Goal: Book appointment/travel/reservation

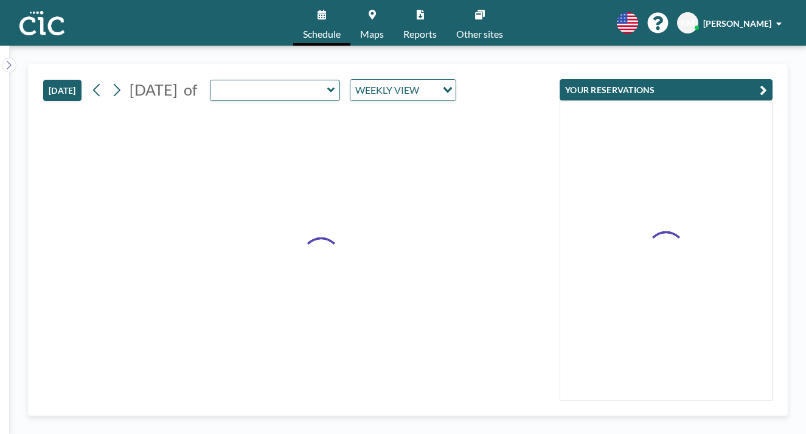
type input "Hitsuji"
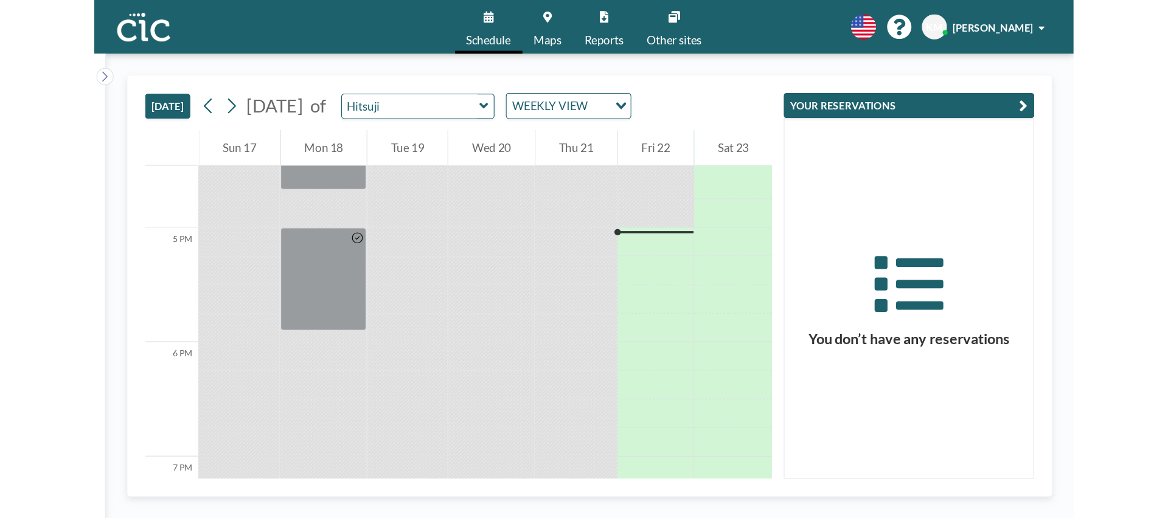
scroll to position [1631, 0]
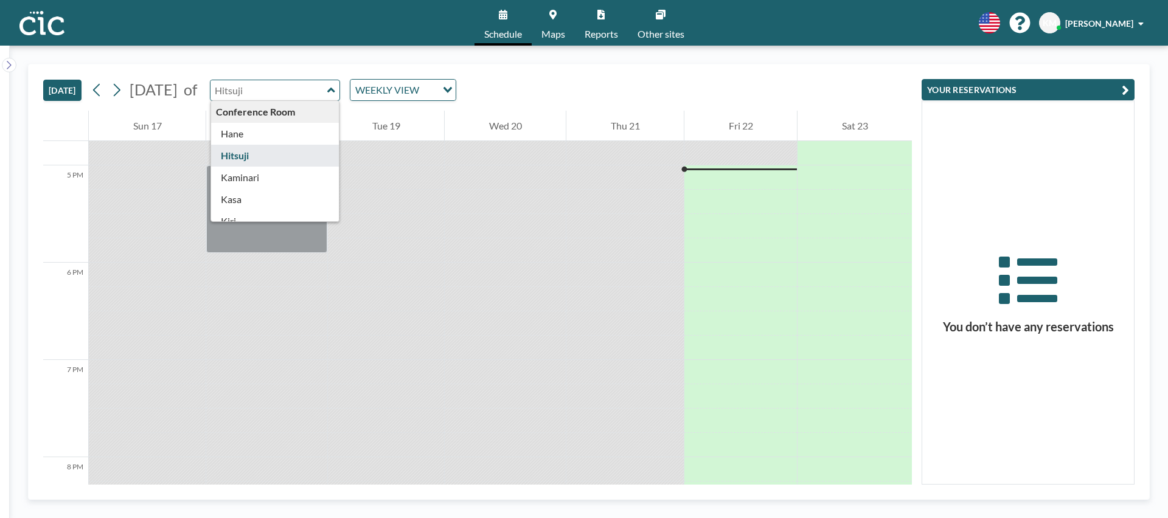
click at [315, 95] on input "text" at bounding box center [269, 90] width 117 height 20
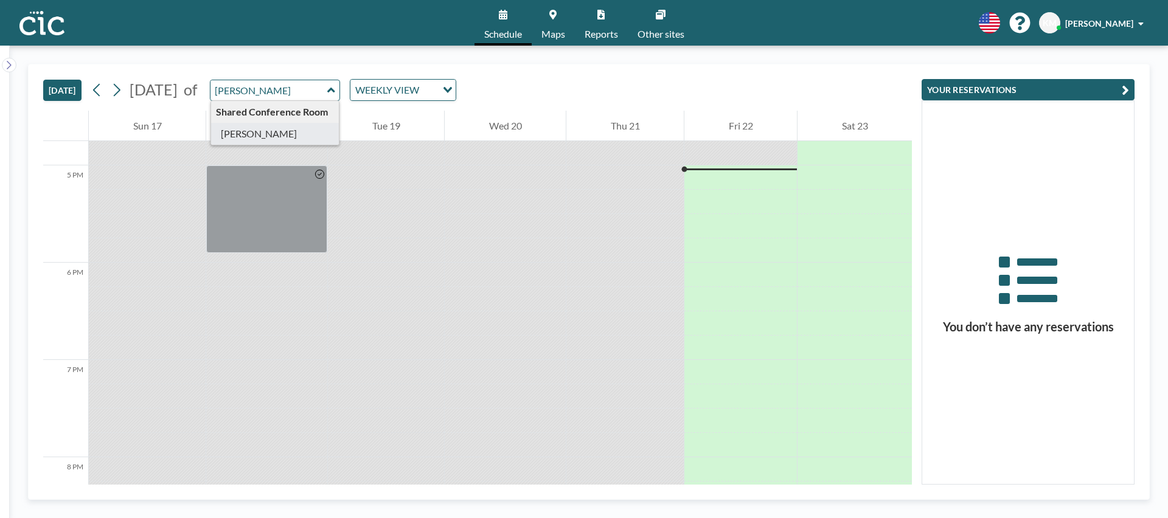
type input "[PERSON_NAME]"
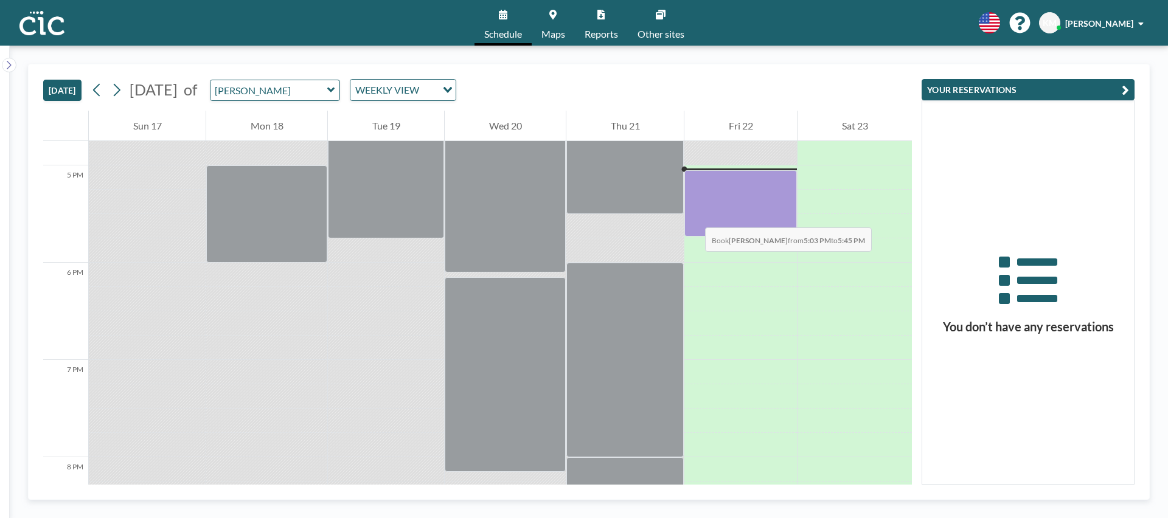
drag, startPoint x: 693, startPoint y: 177, endPoint x: 693, endPoint y: 215, distance: 38.3
click at [693, 215] on div at bounding box center [741, 203] width 113 height 66
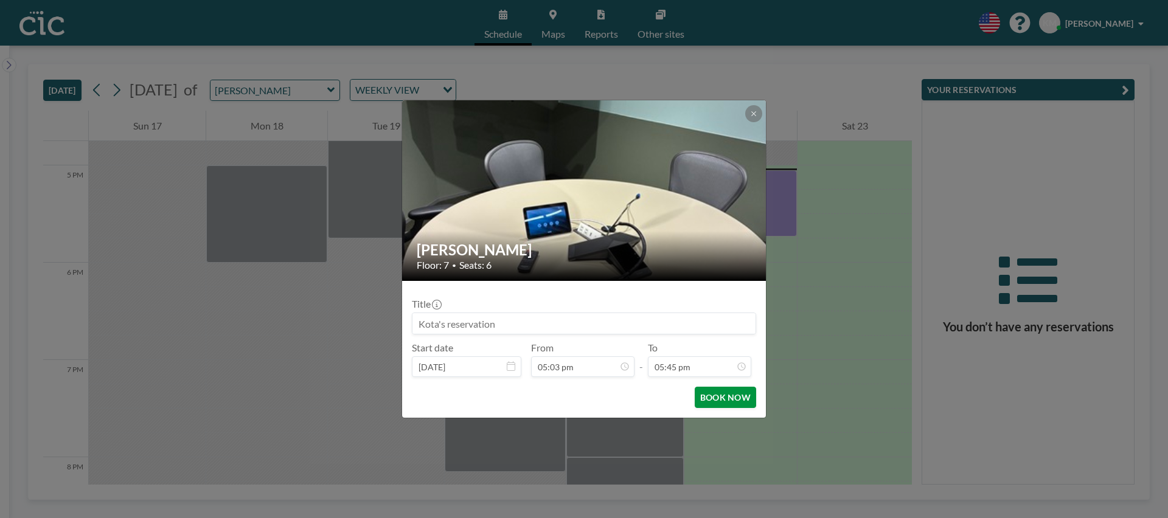
click at [724, 400] on button "BOOK NOW" at bounding box center [725, 397] width 61 height 21
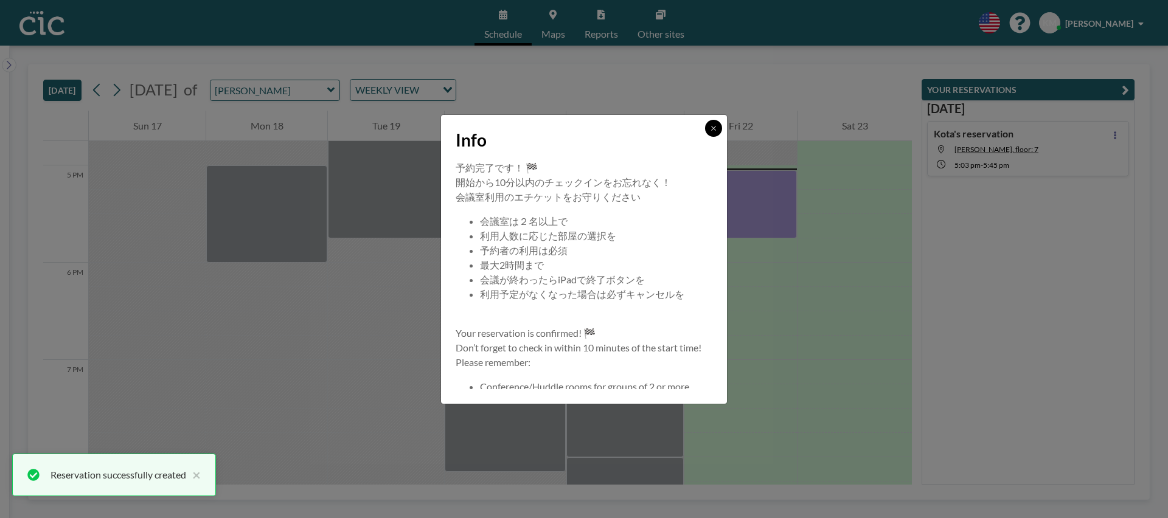
click at [711, 129] on icon at bounding box center [713, 128] width 7 height 7
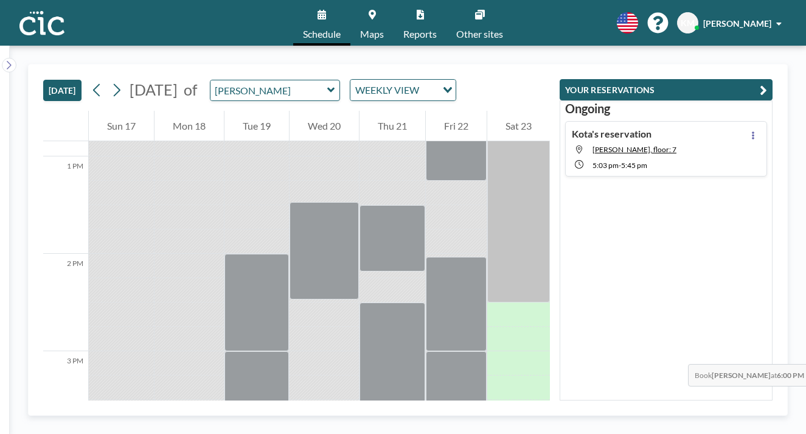
scroll to position [1268, 0]
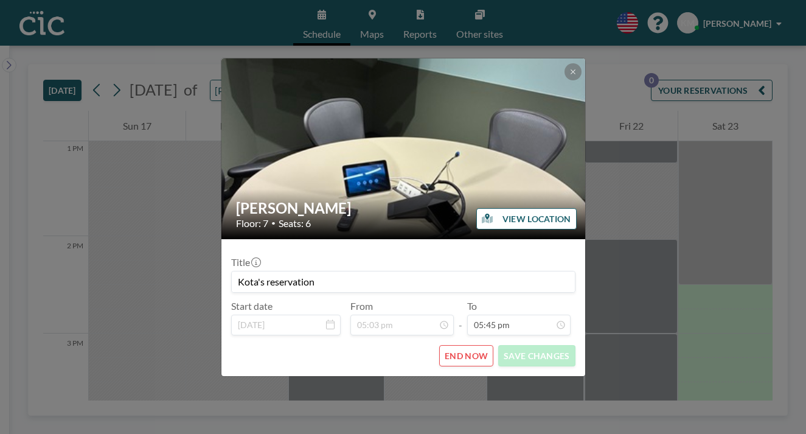
scroll to position [1379, 0]
click at [454, 341] on form "Title Kota's reservation Start date [DATE] From 05:03 pm - To 05:45 pm END NOW …" at bounding box center [404, 307] width 364 height 137
click at [455, 345] on button "END NOW" at bounding box center [466, 355] width 54 height 21
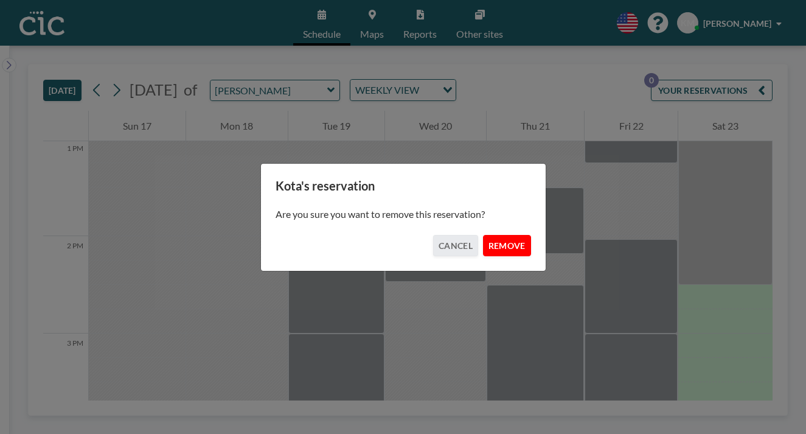
click at [500, 238] on button "REMOVE" at bounding box center [507, 245] width 48 height 21
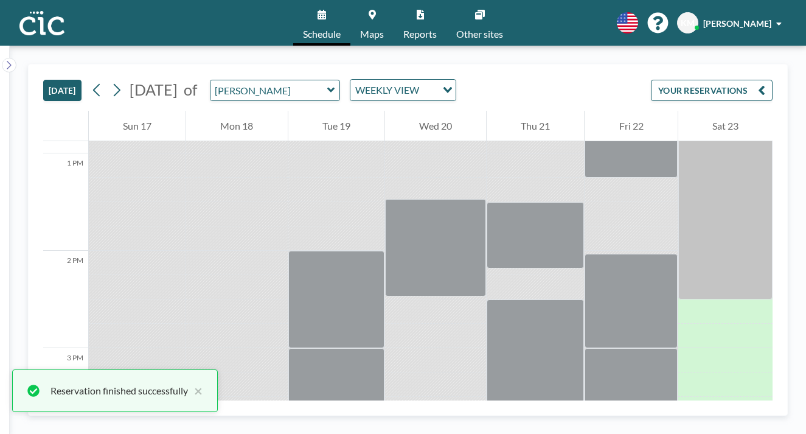
scroll to position [1253, 0]
